Goal: Complete application form

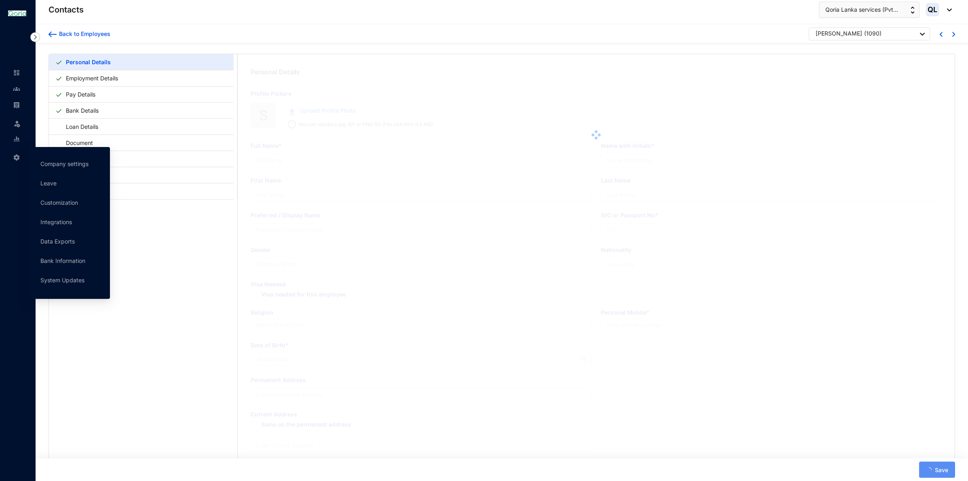
type input "[PERSON_NAME]"
type input "Herath"
type input "[DEMOGRAPHIC_DATA]"
type input "886930070V"
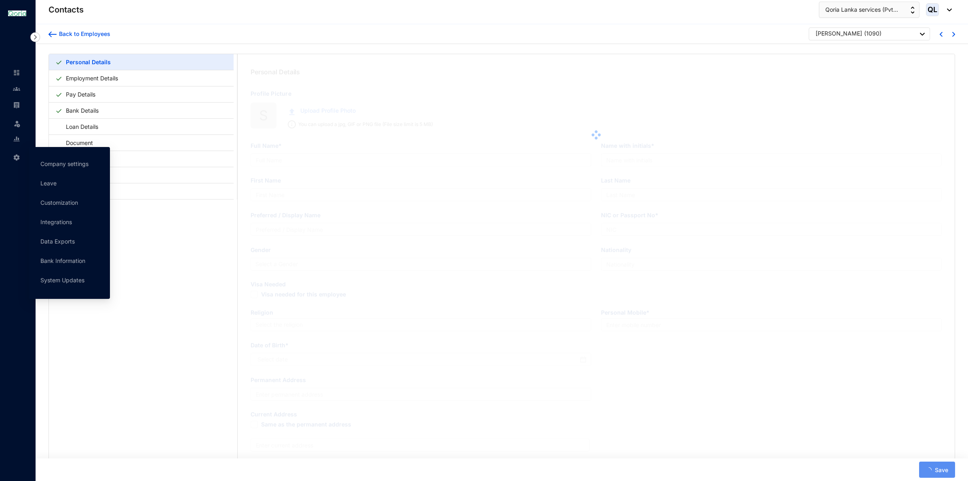
type input "776660388"
type input "[STREET_ADDRESS]"
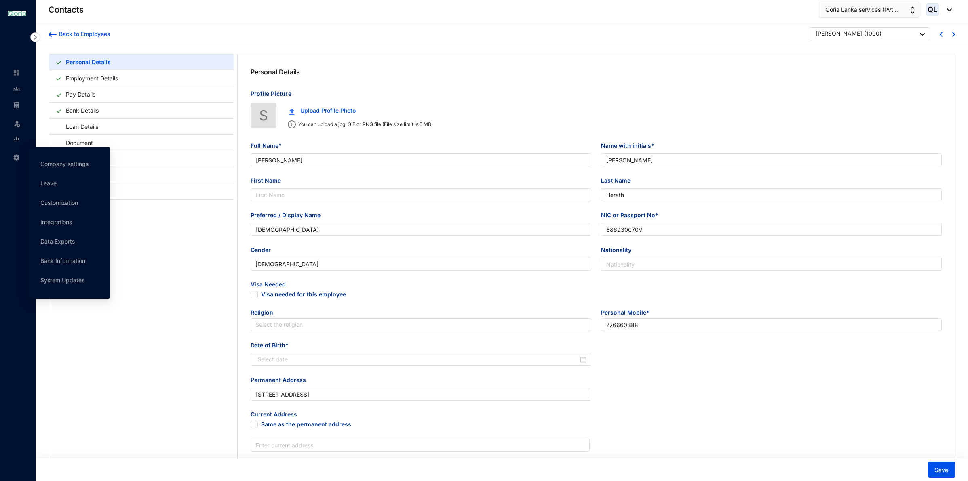
type input "[DATE]"
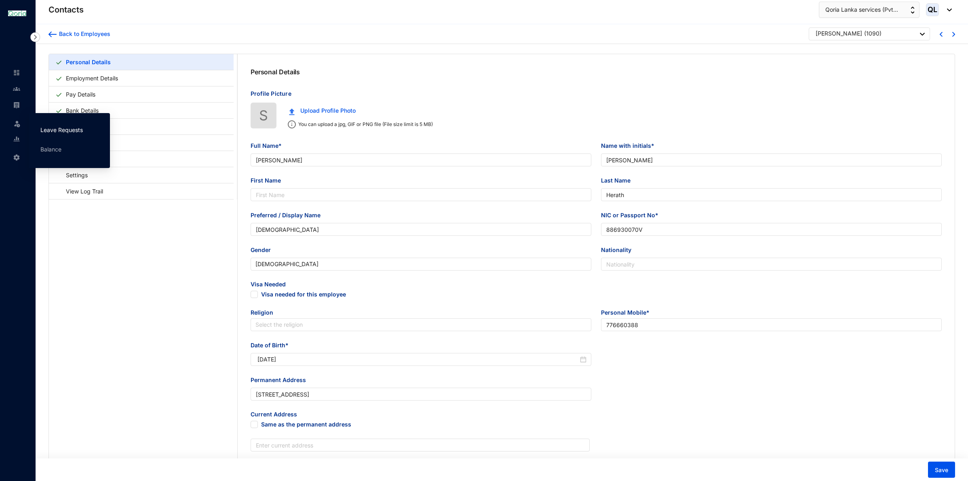
click at [42, 131] on link "Leave Requests" at bounding box center [61, 129] width 42 height 7
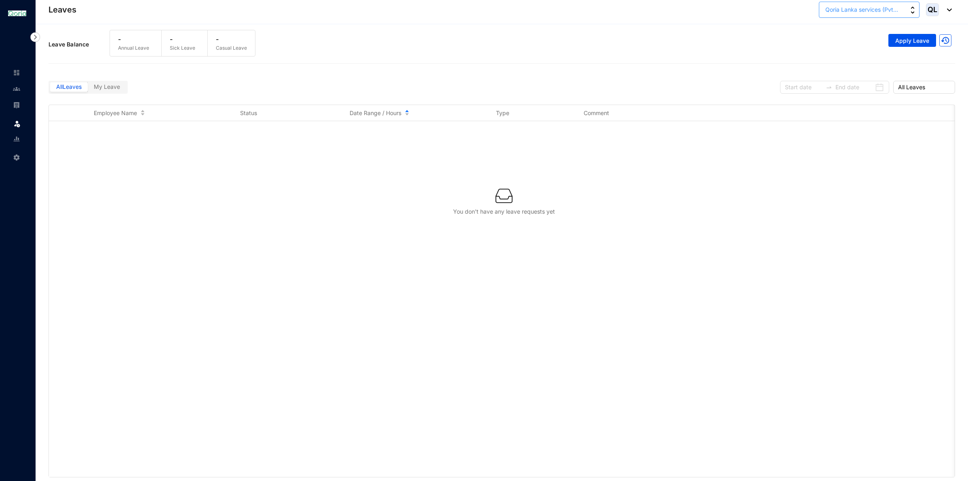
click at [895, 5] on span "Qoria Lanka services (Pvt..." at bounding box center [861, 9] width 73 height 9
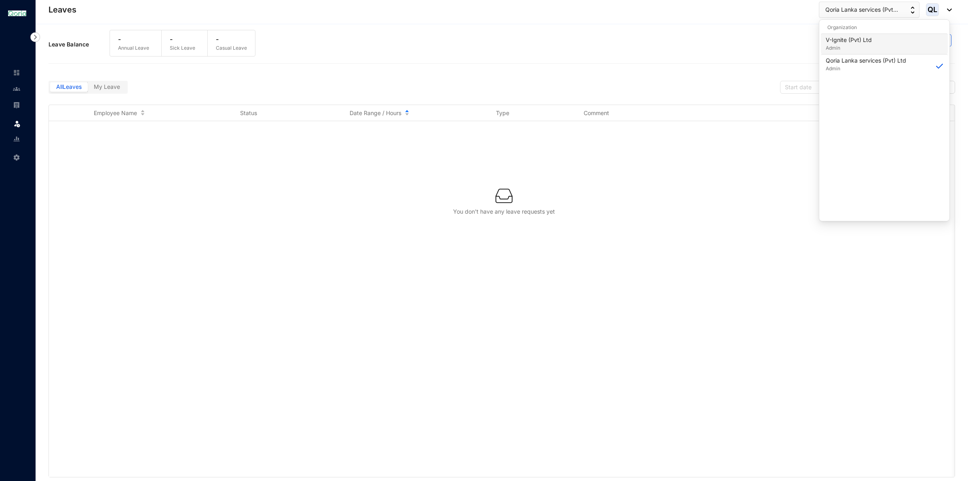
click at [859, 46] on p "Admin" at bounding box center [849, 48] width 46 height 8
